Goal: Information Seeking & Learning: Learn about a topic

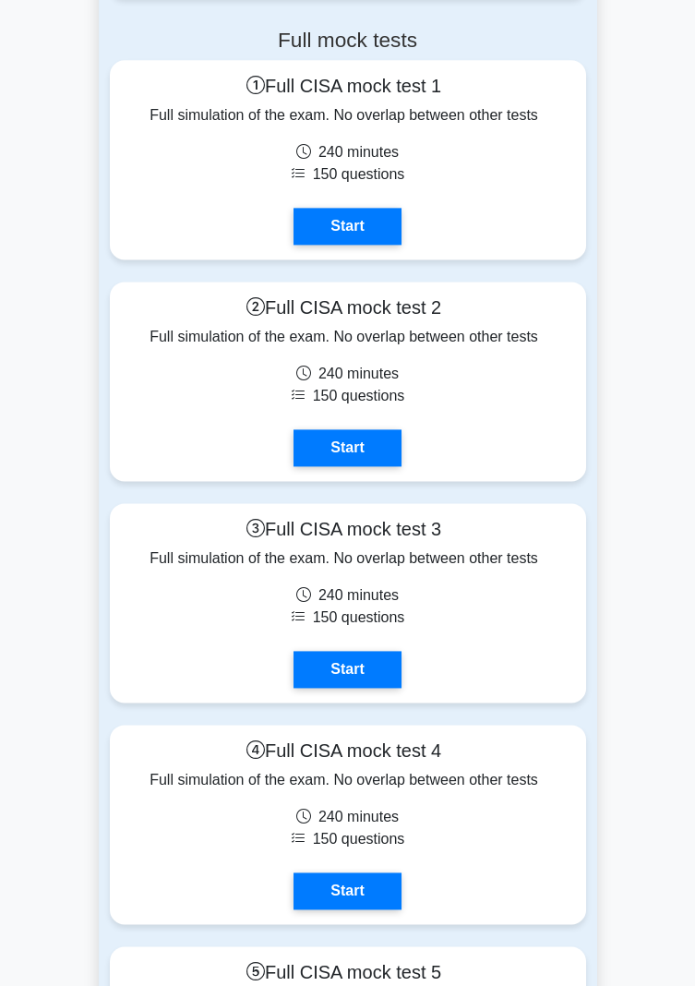
scroll to position [4408, 0]
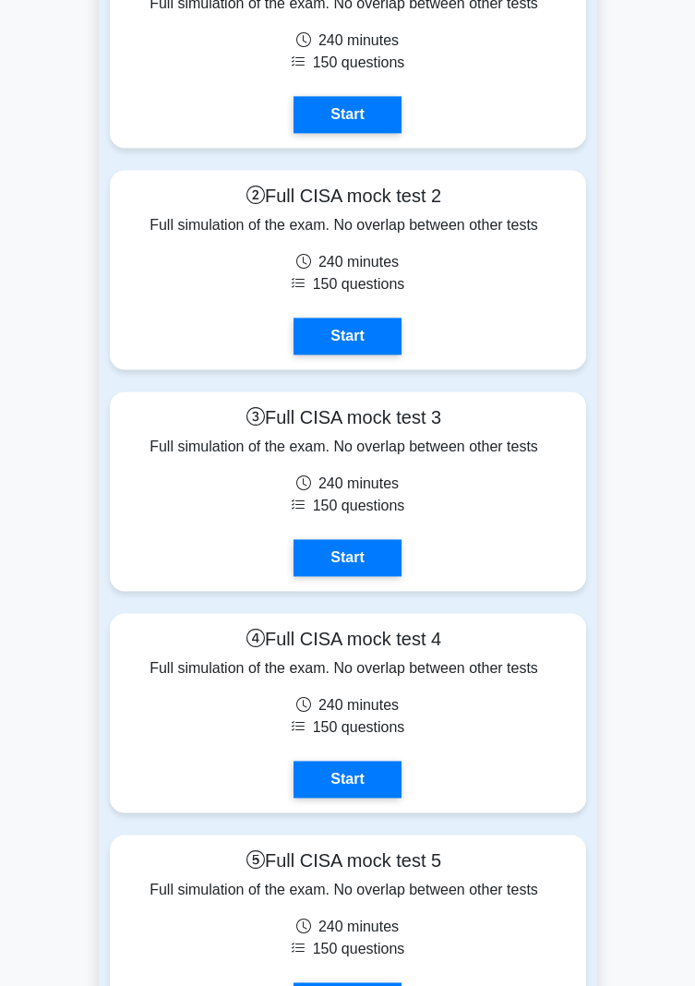
click at [372, 576] on link "Start" at bounding box center [346, 557] width 107 height 37
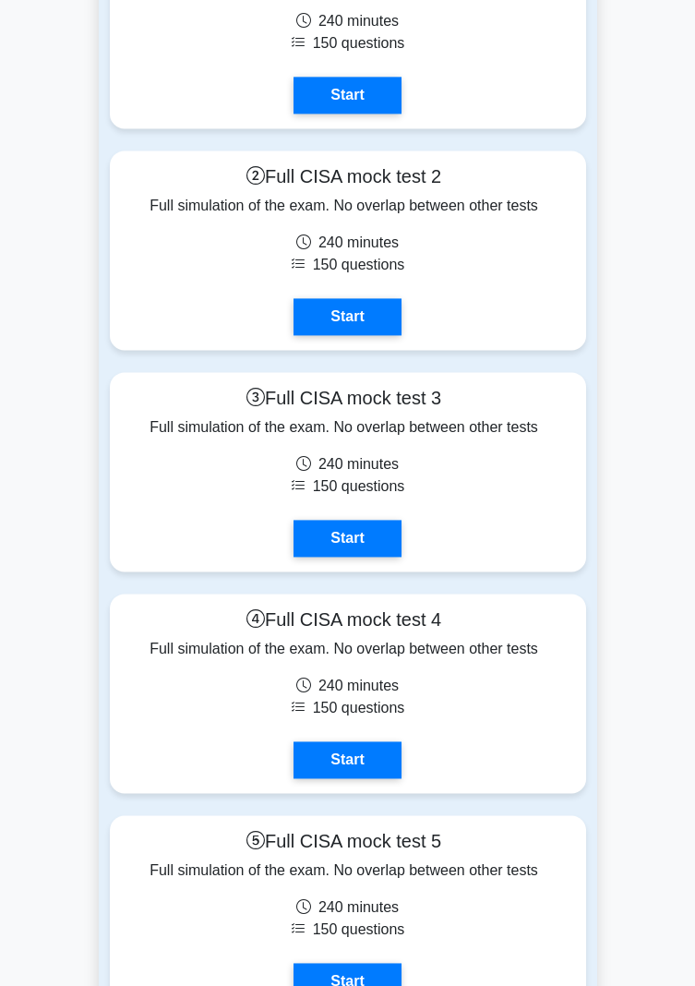
scroll to position [4467, 0]
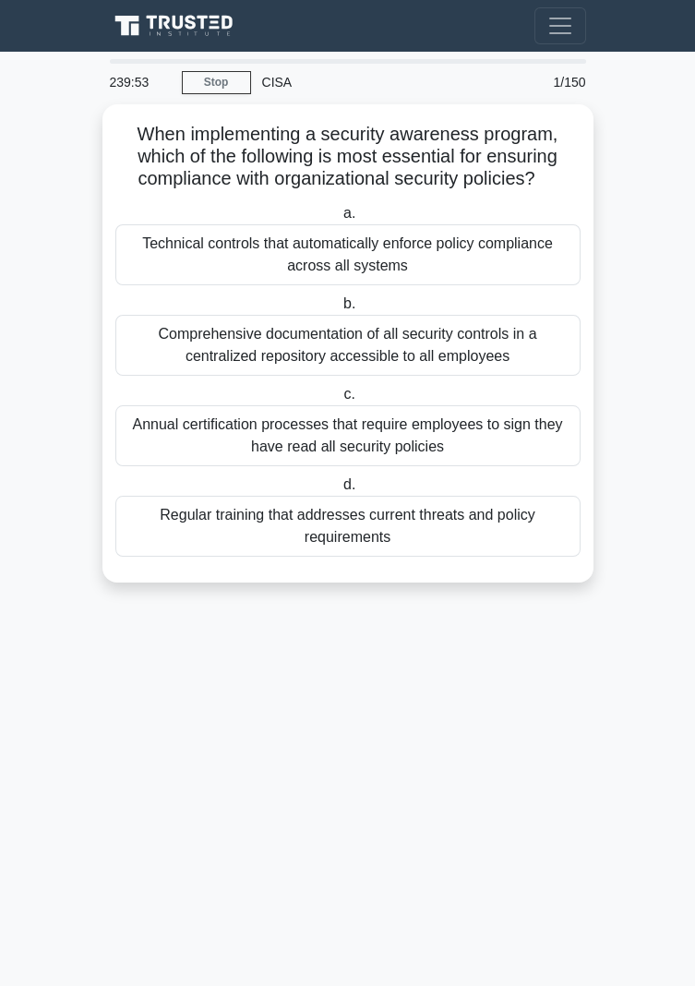
scroll to position [11, 0]
click at [545, 344] on div "Comprehensive documentation of all security controls in a centralized repositor…" at bounding box center [347, 345] width 465 height 61
click at [340, 310] on input "b. Comprehensive documentation of all security controls in a centralized reposi…" at bounding box center [340, 304] width 0 height 12
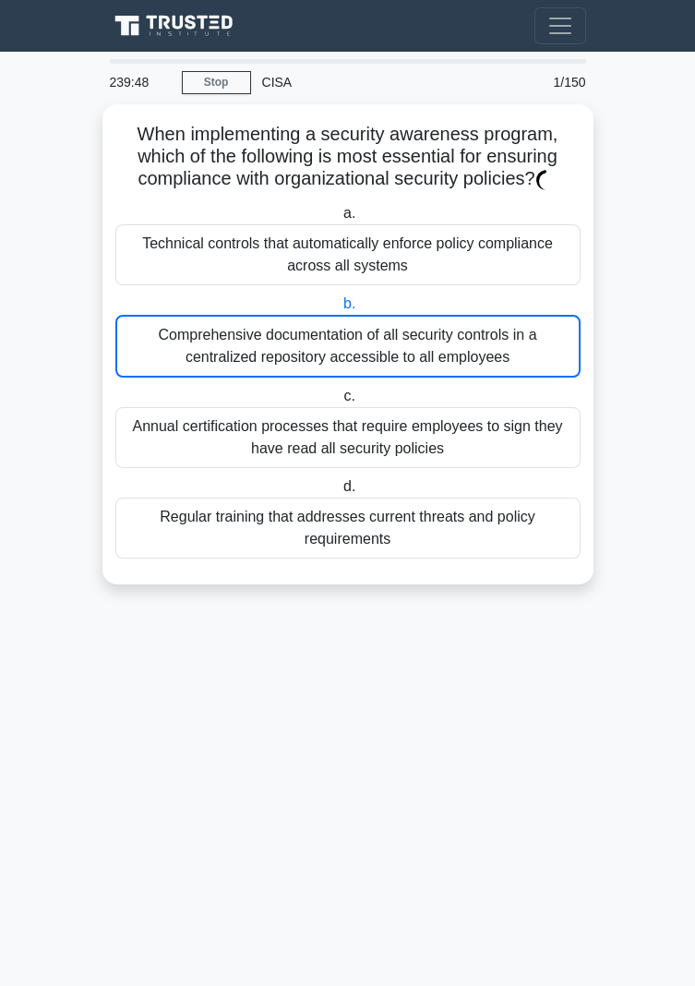
scroll to position [0, 0]
